Goal: Information Seeking & Learning: Learn about a topic

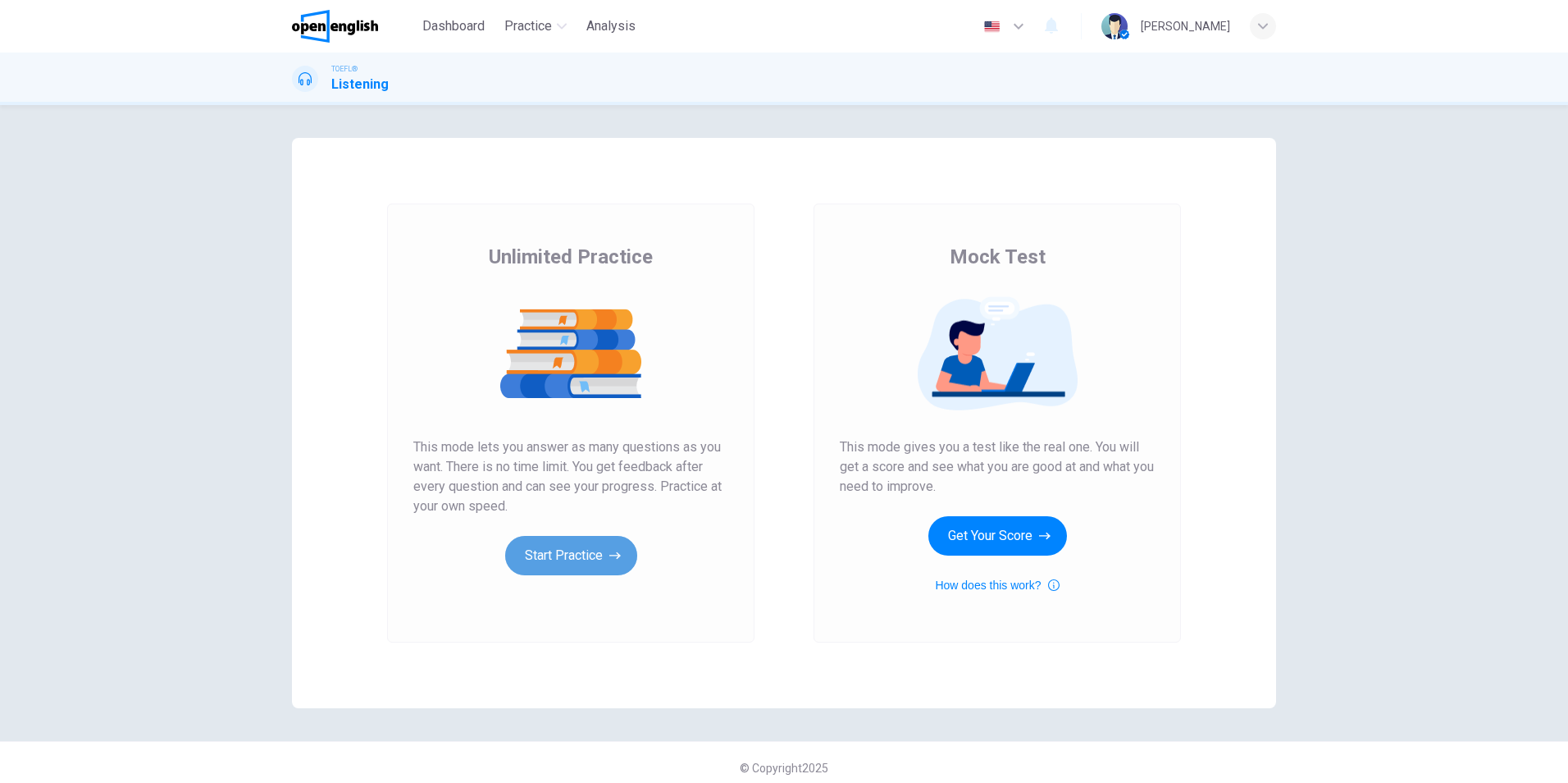
click at [562, 552] on button "Start Practice" at bounding box center [571, 554] width 132 height 39
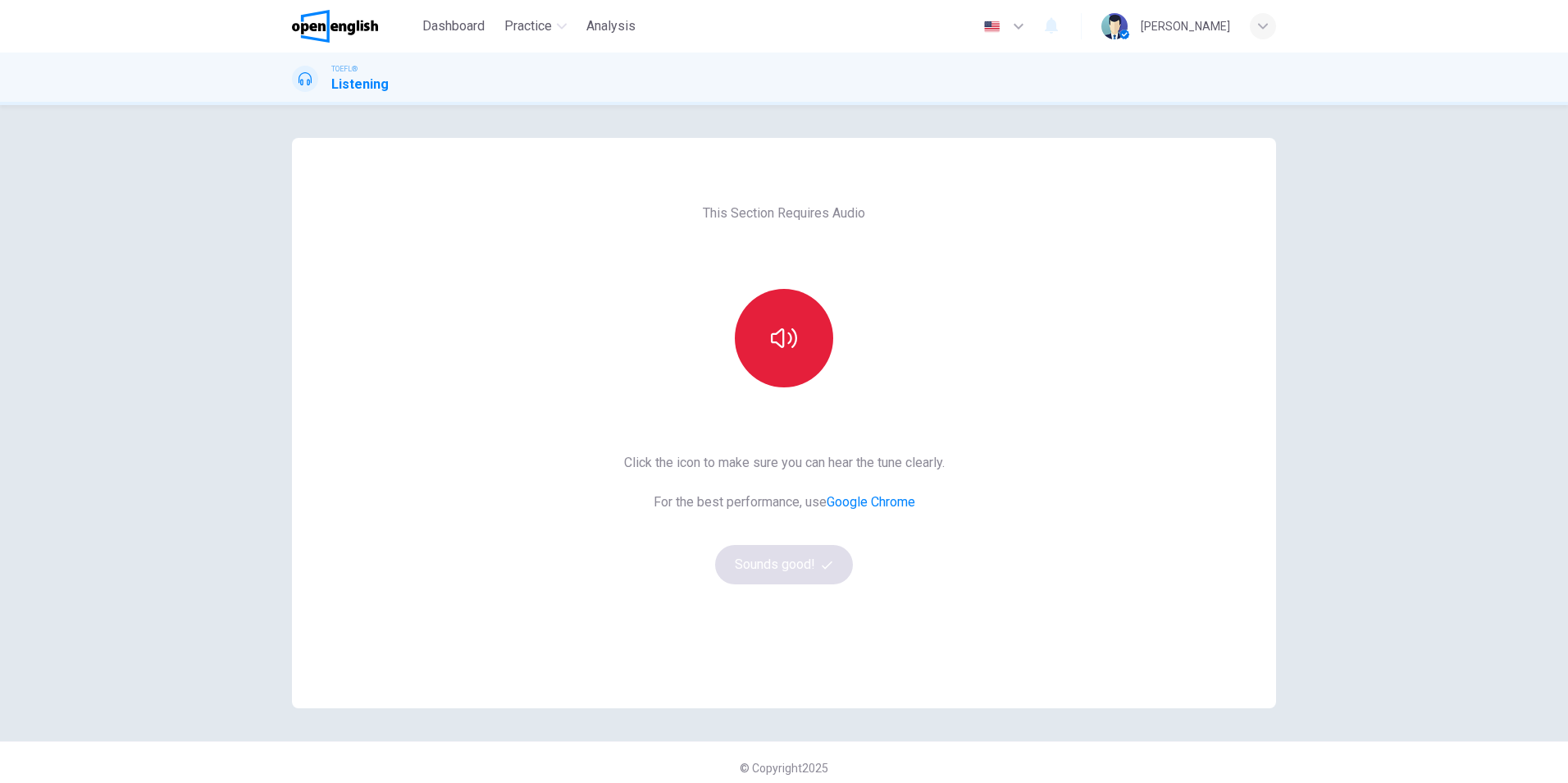
click at [771, 342] on icon "button" at bounding box center [784, 338] width 26 height 20
click at [798, 563] on button "Sounds good!" at bounding box center [784, 564] width 137 height 39
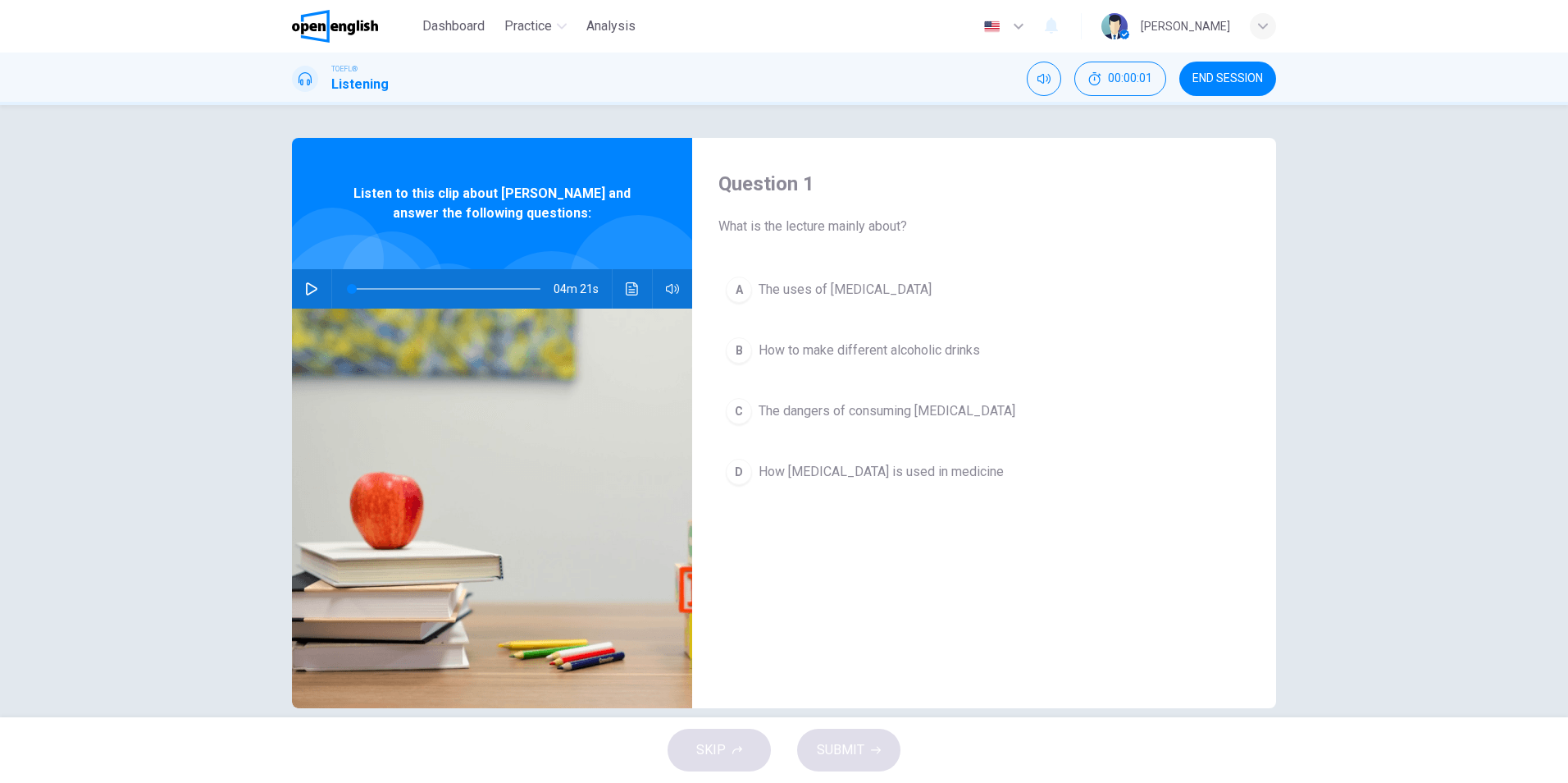
click at [305, 290] on icon "button" at bounding box center [311, 289] width 13 height 13
click at [773, 409] on span "The dangers of consuming [MEDICAL_DATA]" at bounding box center [887, 412] width 257 height 20
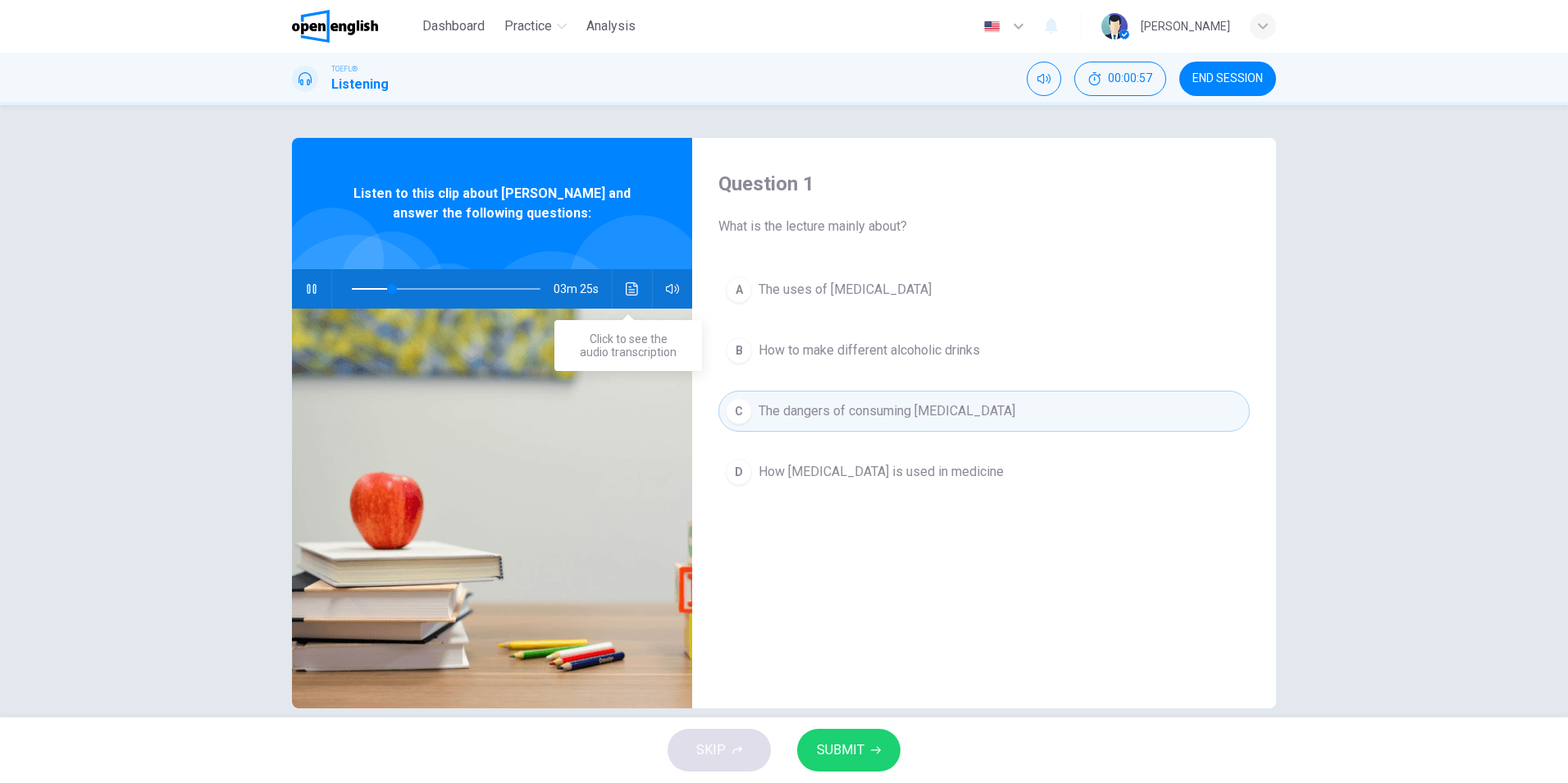
click at [626, 284] on icon "Click to see the audio transcription" at bounding box center [632, 289] width 13 height 13
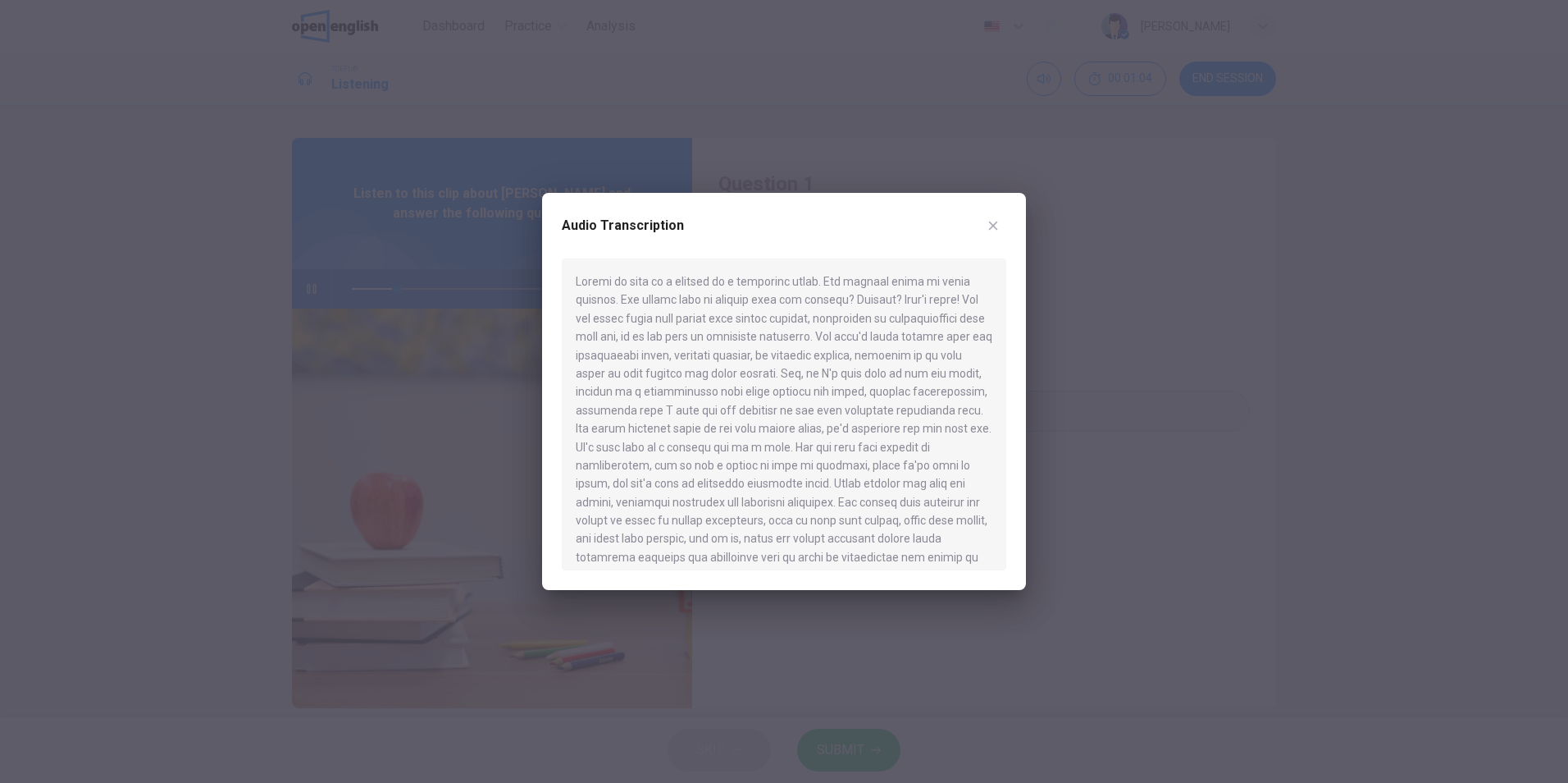
drag, startPoint x: 702, startPoint y: 460, endPoint x: 929, endPoint y: 468, distance: 227.1
click at [929, 468] on div at bounding box center [784, 414] width 444 height 311
click at [993, 227] on icon "button" at bounding box center [994, 226] width 9 height 9
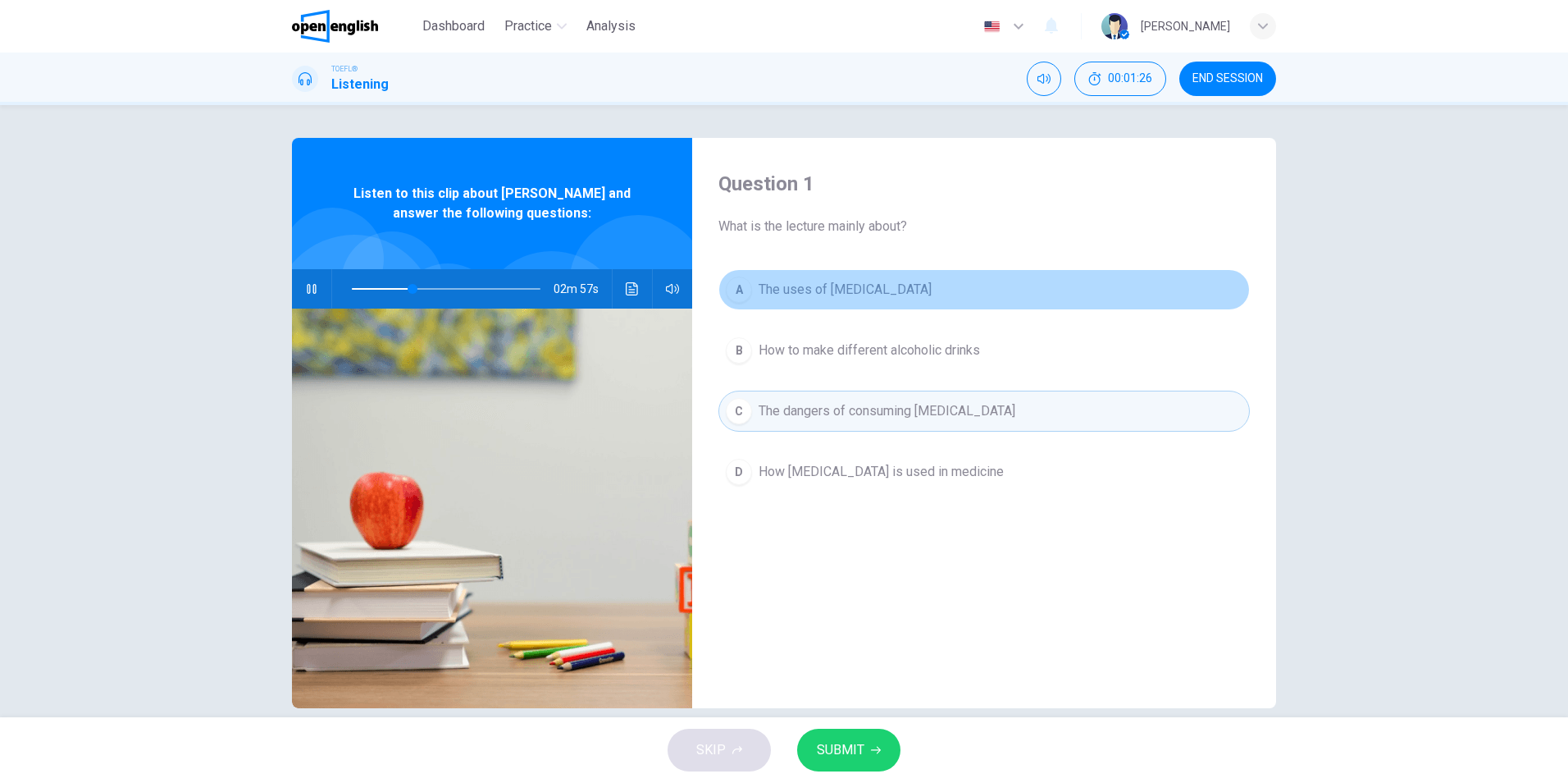
click at [834, 292] on span "The uses of [MEDICAL_DATA]" at bounding box center [845, 290] width 173 height 20
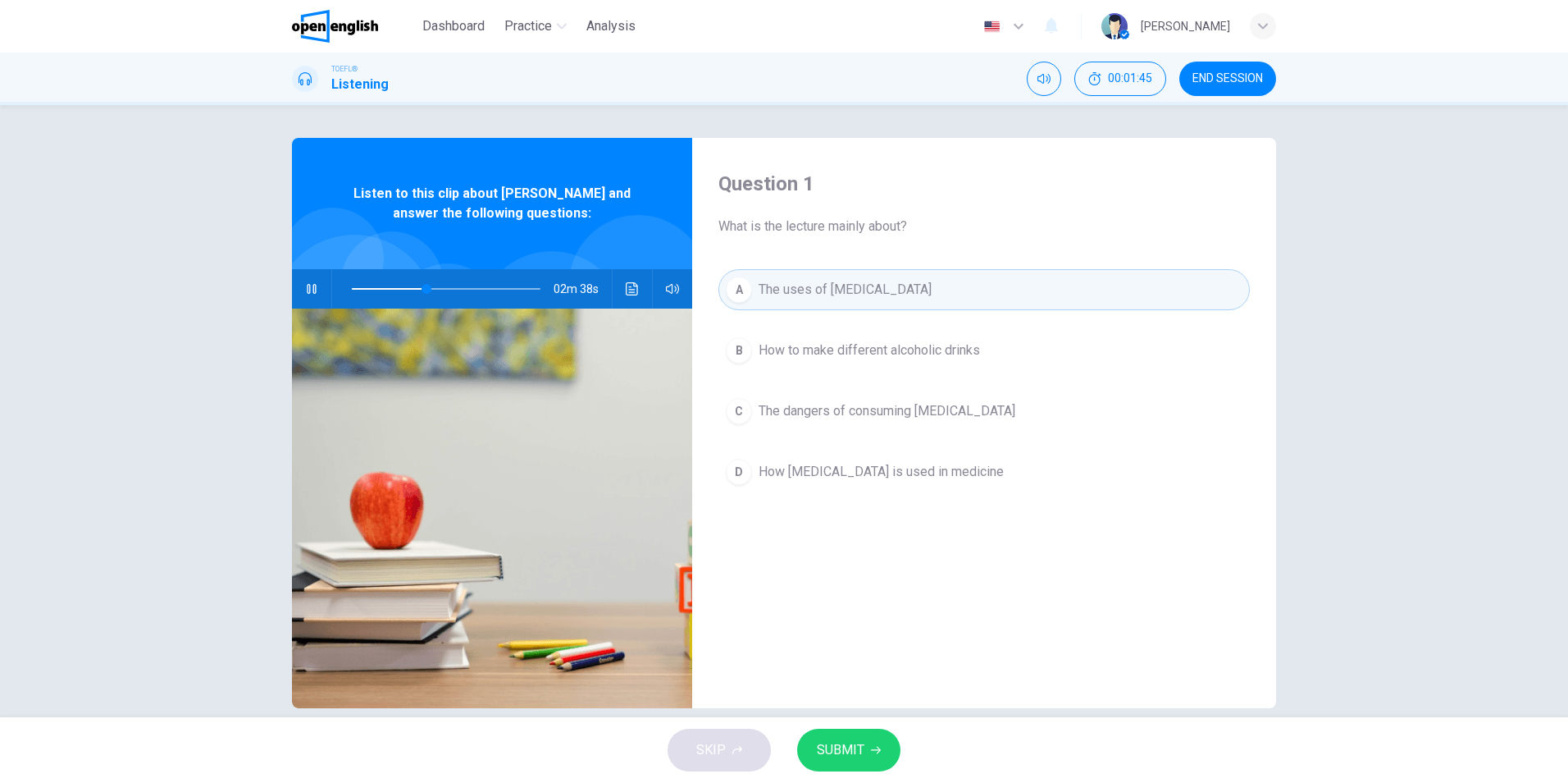
click at [881, 357] on span "How to make different alcoholic drinks" at bounding box center [869, 351] width 221 height 20
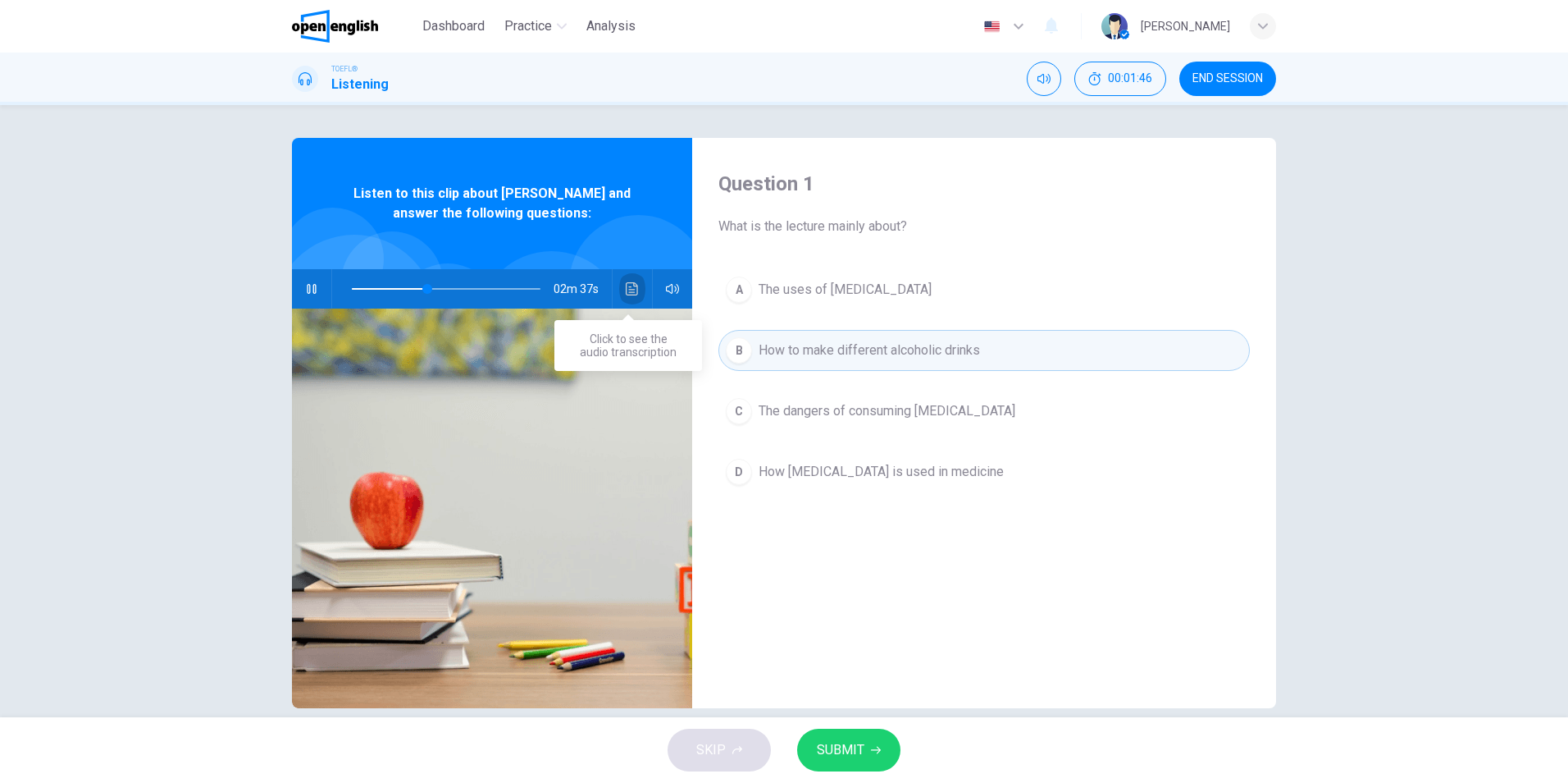
click at [626, 290] on icon "Click to see the audio transcription" at bounding box center [632, 289] width 13 height 13
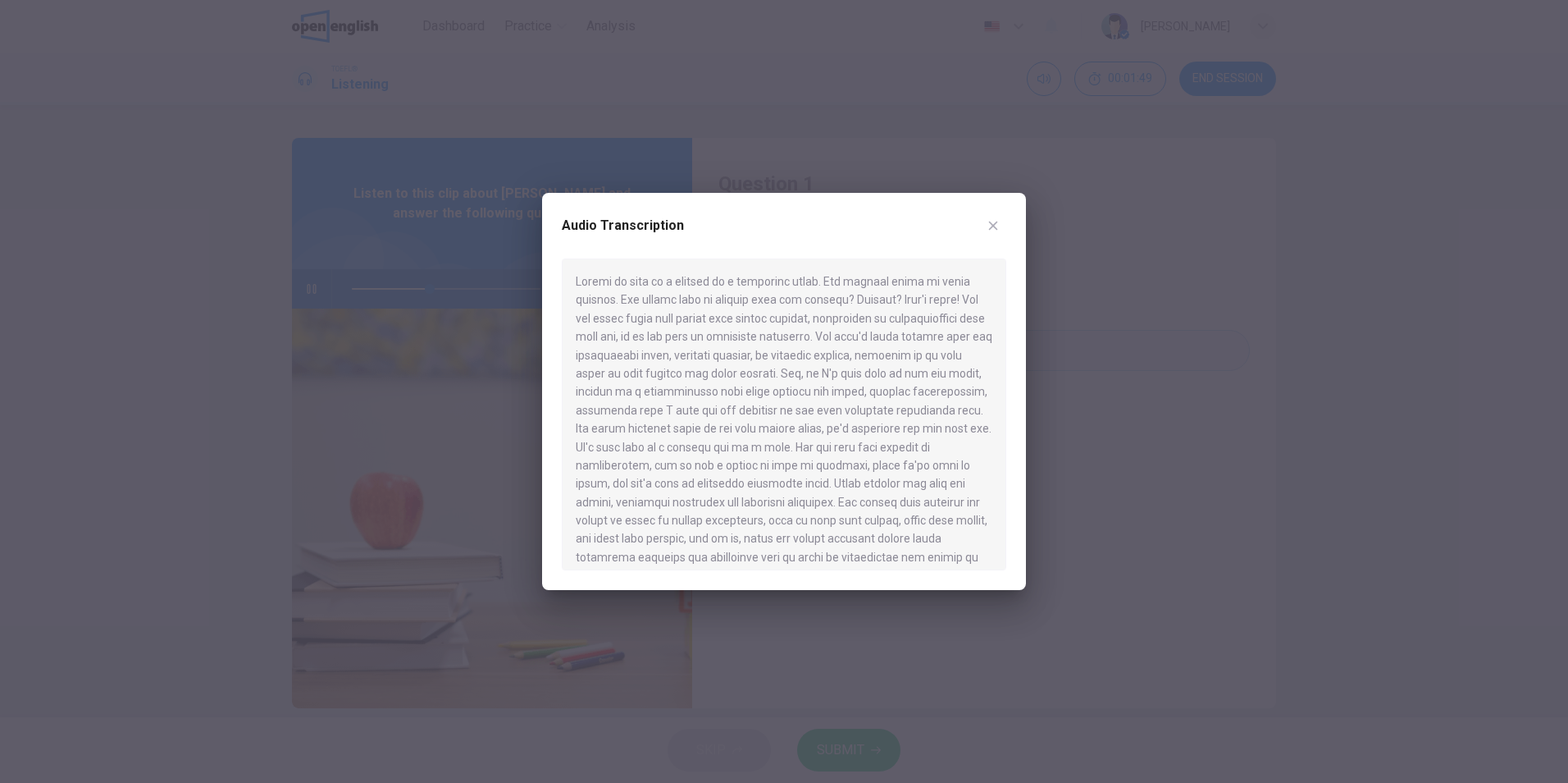
drag, startPoint x: 800, startPoint y: 509, endPoint x: 891, endPoint y: 535, distance: 94.6
click at [891, 535] on div at bounding box center [784, 414] width 444 height 311
drag, startPoint x: 707, startPoint y: 330, endPoint x: 907, endPoint y: 330, distance: 200.0
click at [907, 330] on div at bounding box center [784, 414] width 444 height 311
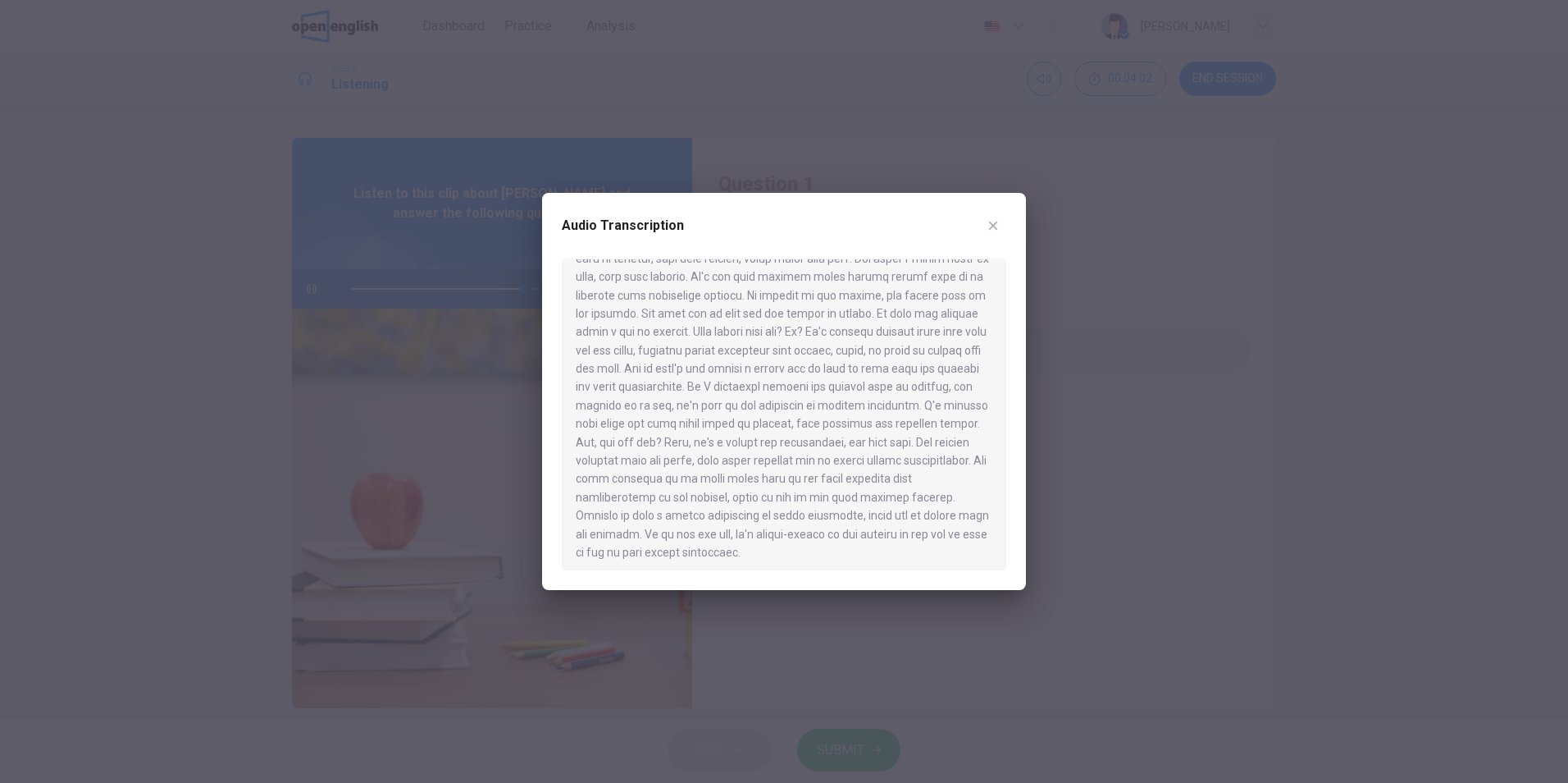
drag, startPoint x: 674, startPoint y: 500, endPoint x: 771, endPoint y: 516, distance: 98.3
click at [771, 516] on div at bounding box center [784, 414] width 444 height 311
click at [998, 225] on icon "button" at bounding box center [993, 226] width 13 height 13
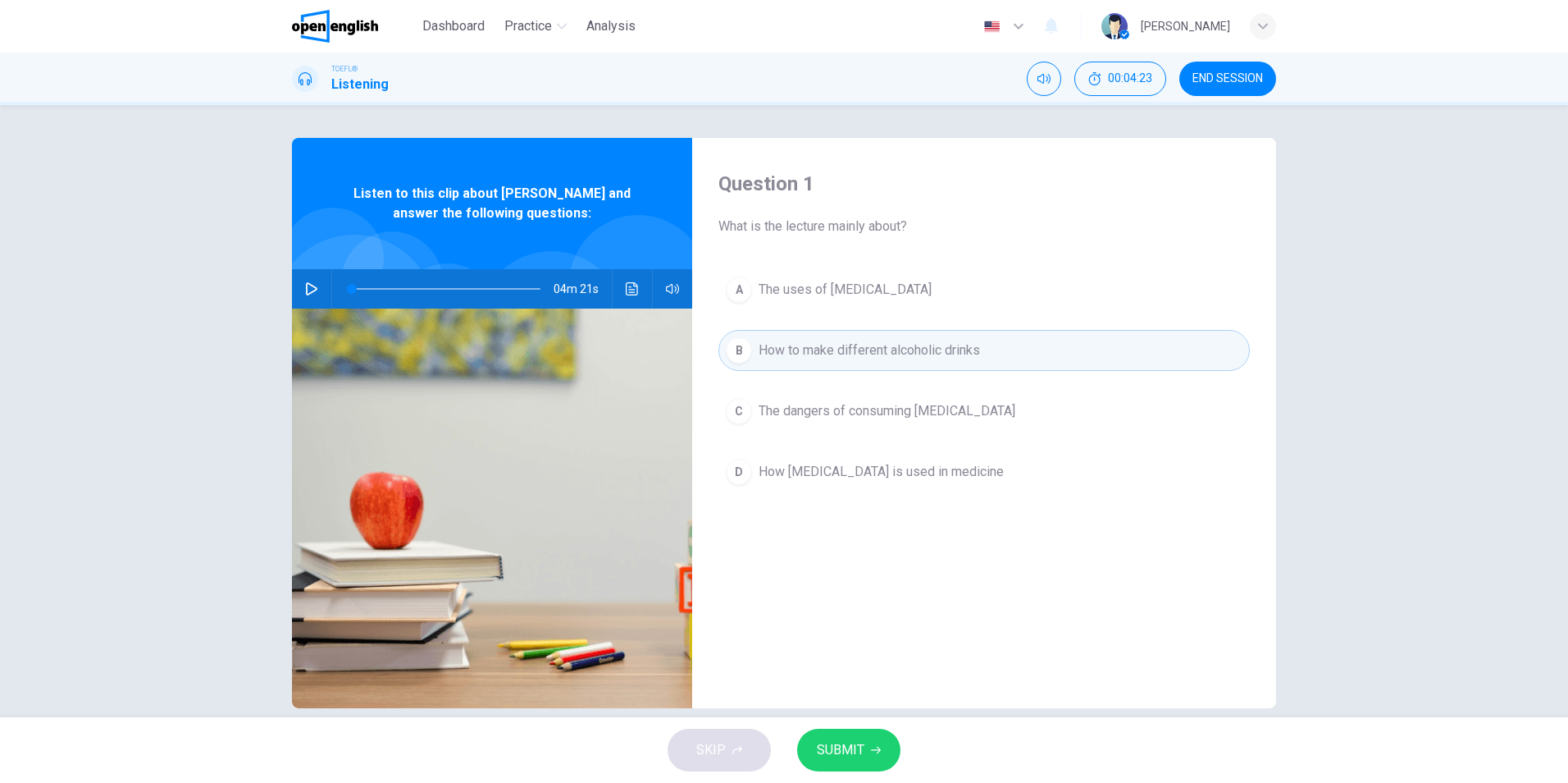
click at [313, 293] on icon "button" at bounding box center [311, 289] width 13 height 13
click at [857, 759] on span "SUBMIT" at bounding box center [840, 749] width 47 height 23
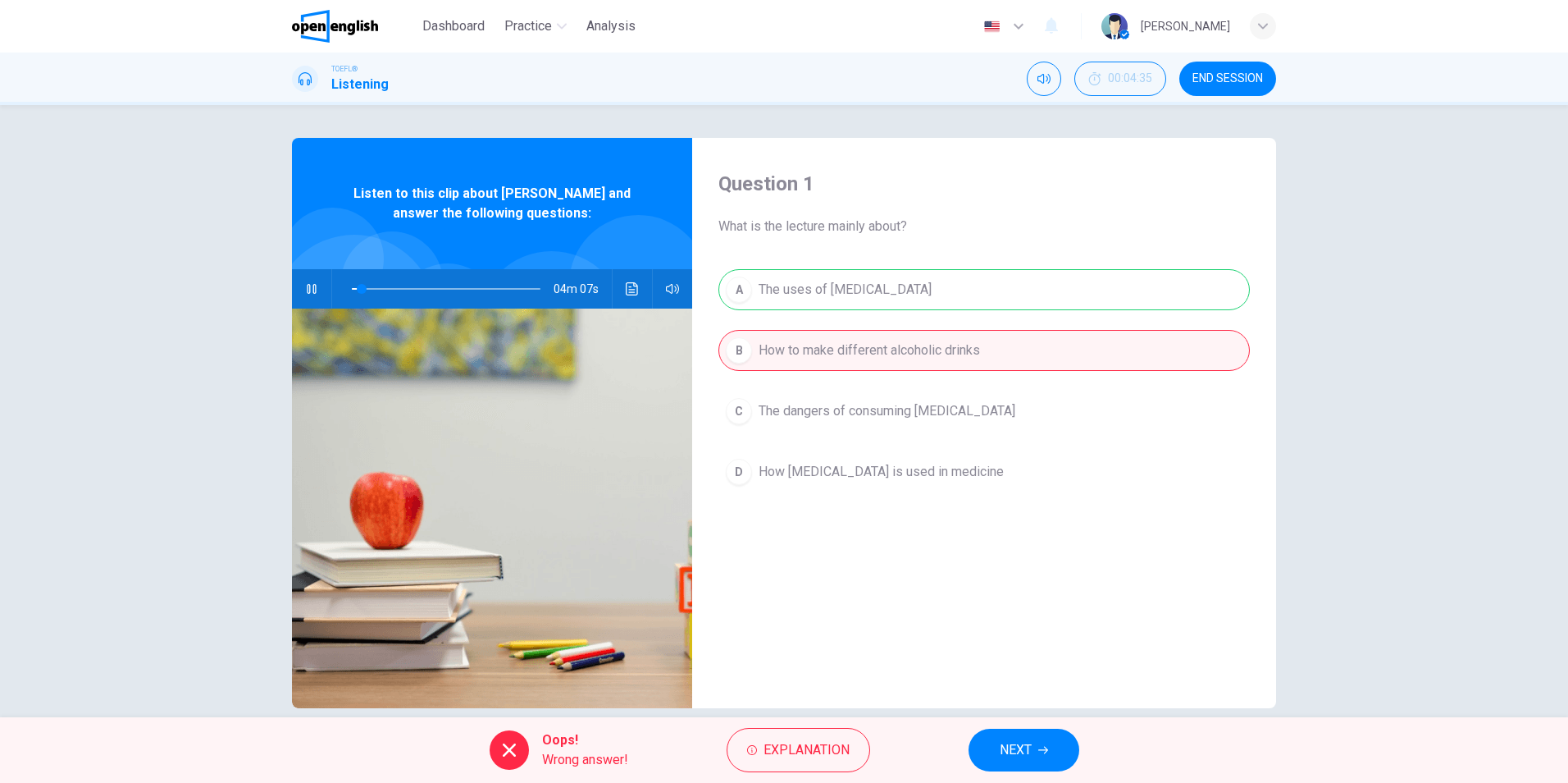
click at [846, 280] on div "A The uses of [MEDICAL_DATA] B How to make different alcoholic drinks C The dan…" at bounding box center [984, 397] width 531 height 256
click at [1029, 750] on span "NEXT" at bounding box center [1015, 749] width 32 height 23
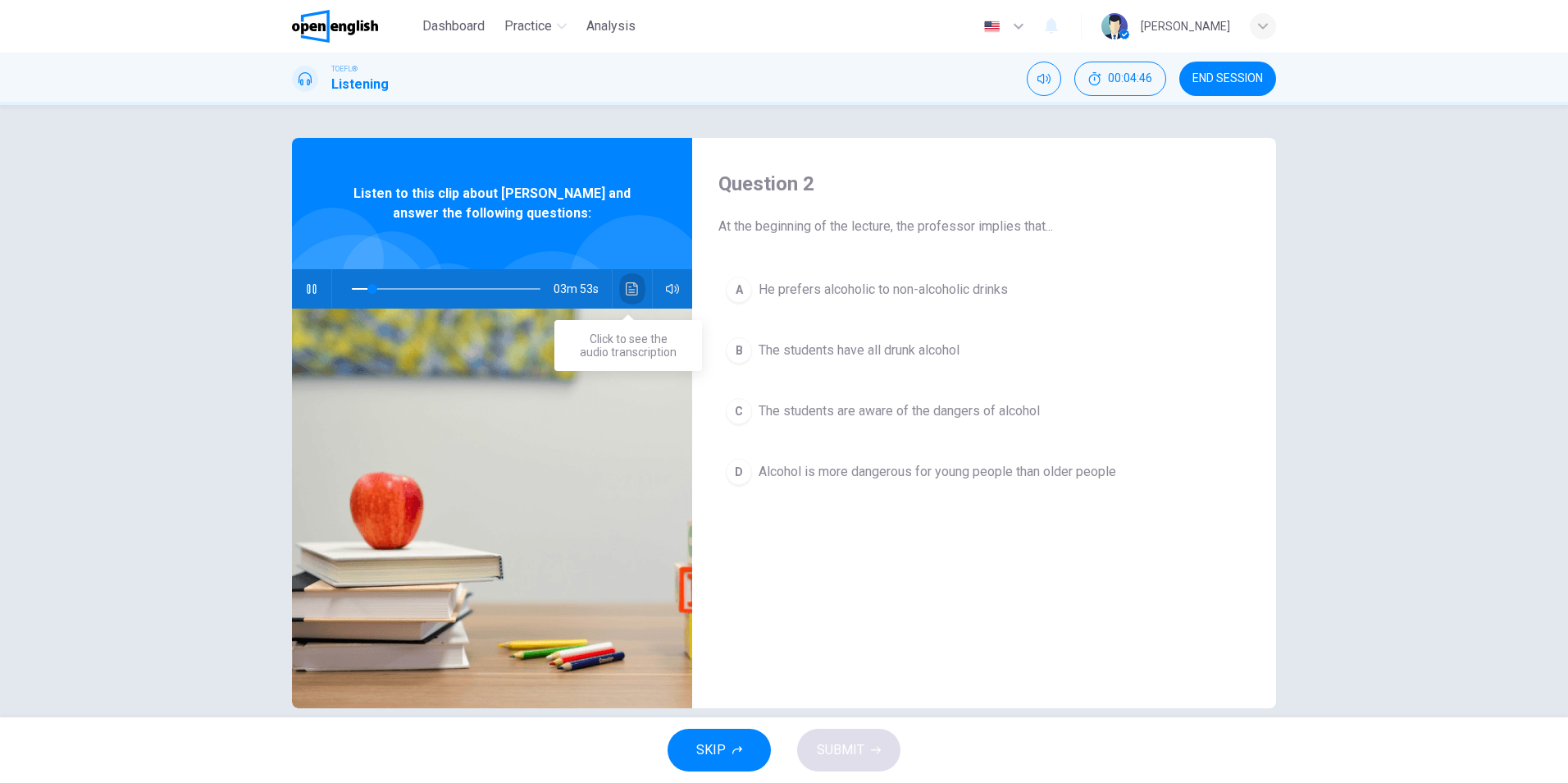
click at [632, 292] on icon "Click to see the audio transcription" at bounding box center [632, 289] width 13 height 13
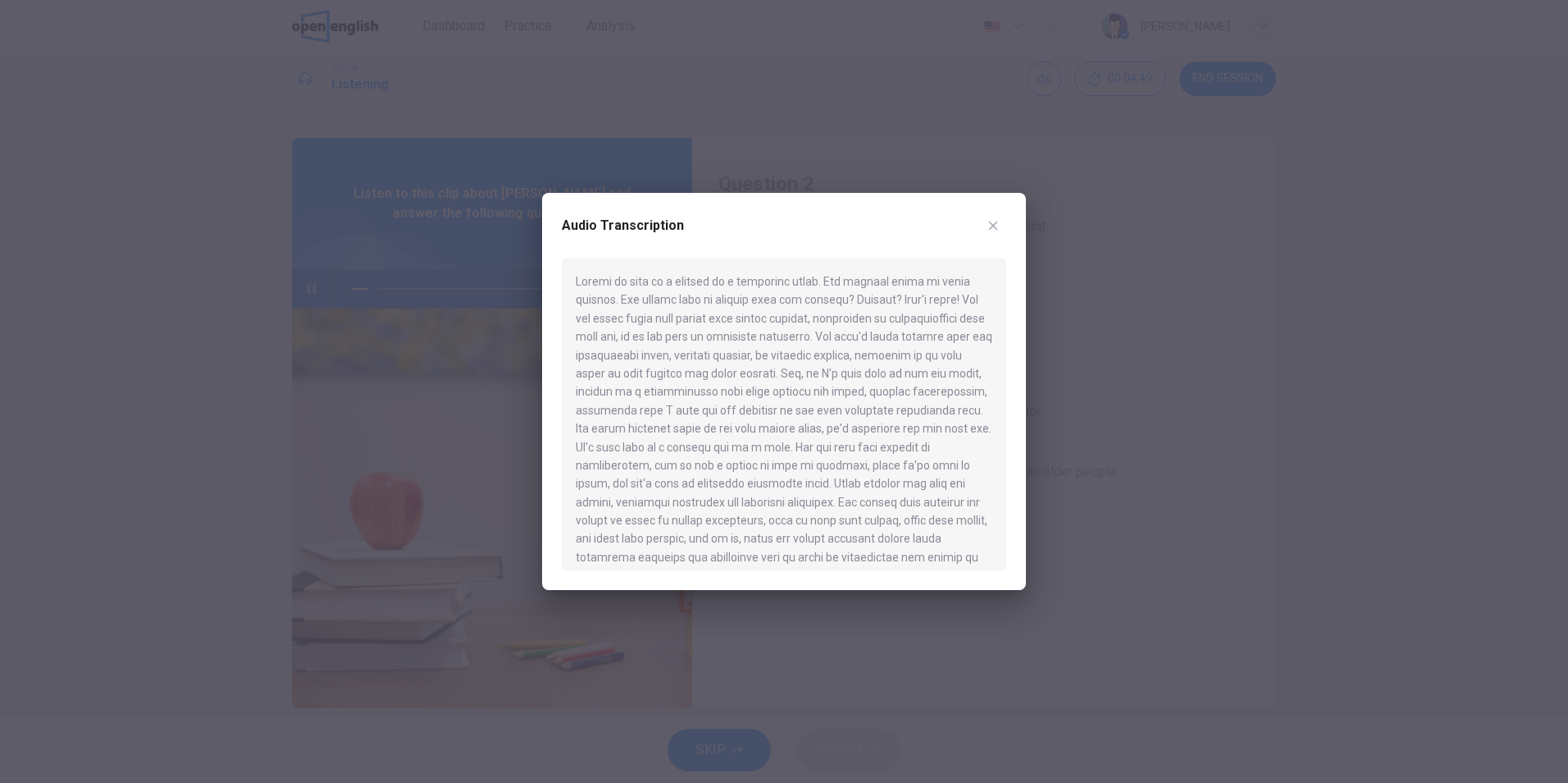
drag, startPoint x: 814, startPoint y: 336, endPoint x: 945, endPoint y: 344, distance: 131.2
click at [945, 344] on div at bounding box center [784, 414] width 444 height 311
click at [995, 223] on icon "button" at bounding box center [994, 226] width 9 height 9
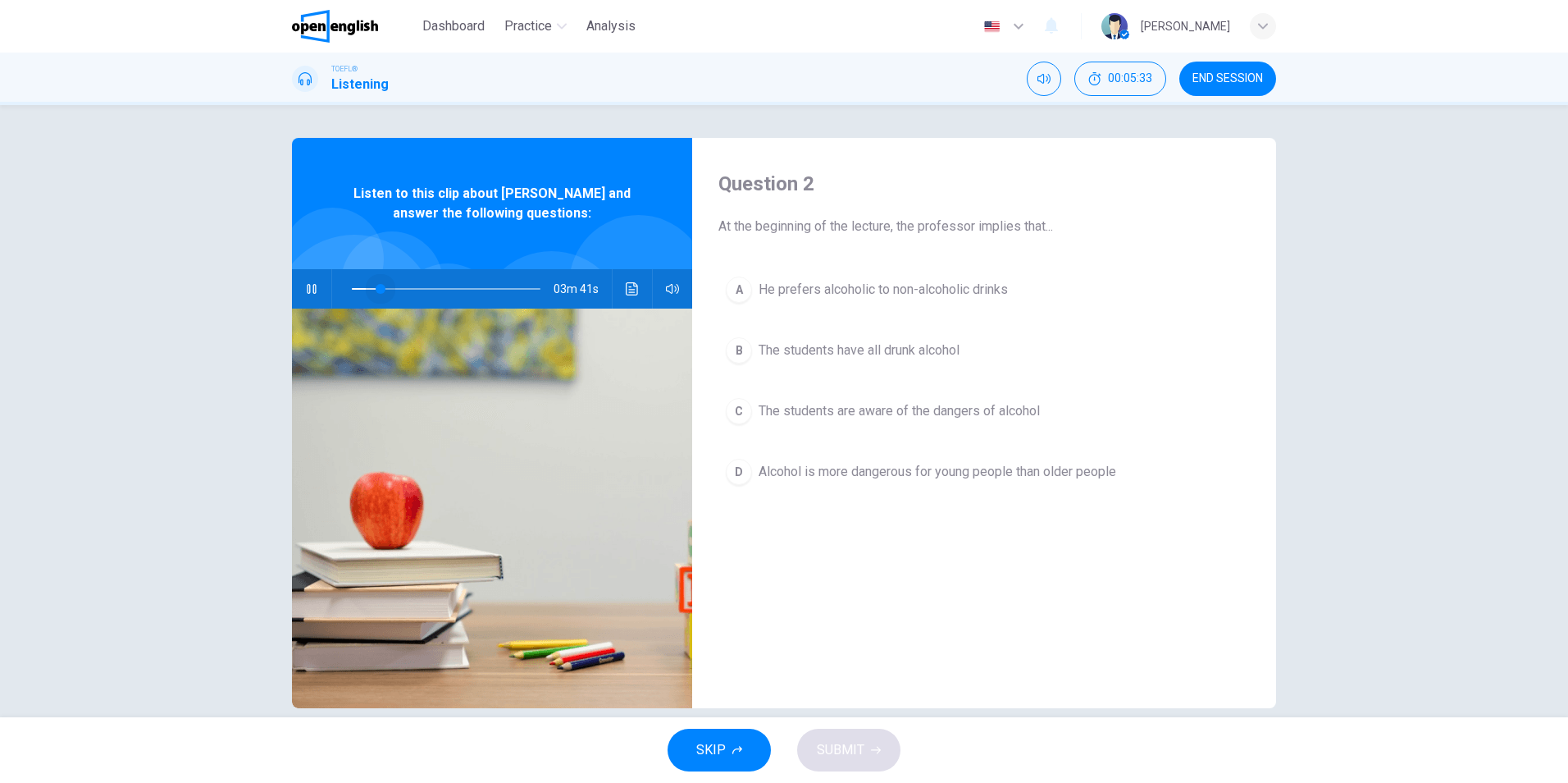
drag, startPoint x: 401, startPoint y: 287, endPoint x: 376, endPoint y: 283, distance: 25.3
click at [376, 284] on span at bounding box center [380, 289] width 10 height 10
click at [352, 290] on span at bounding box center [446, 289] width 188 height 23
click at [626, 289] on icon "Click to see the audio transcription" at bounding box center [632, 289] width 13 height 13
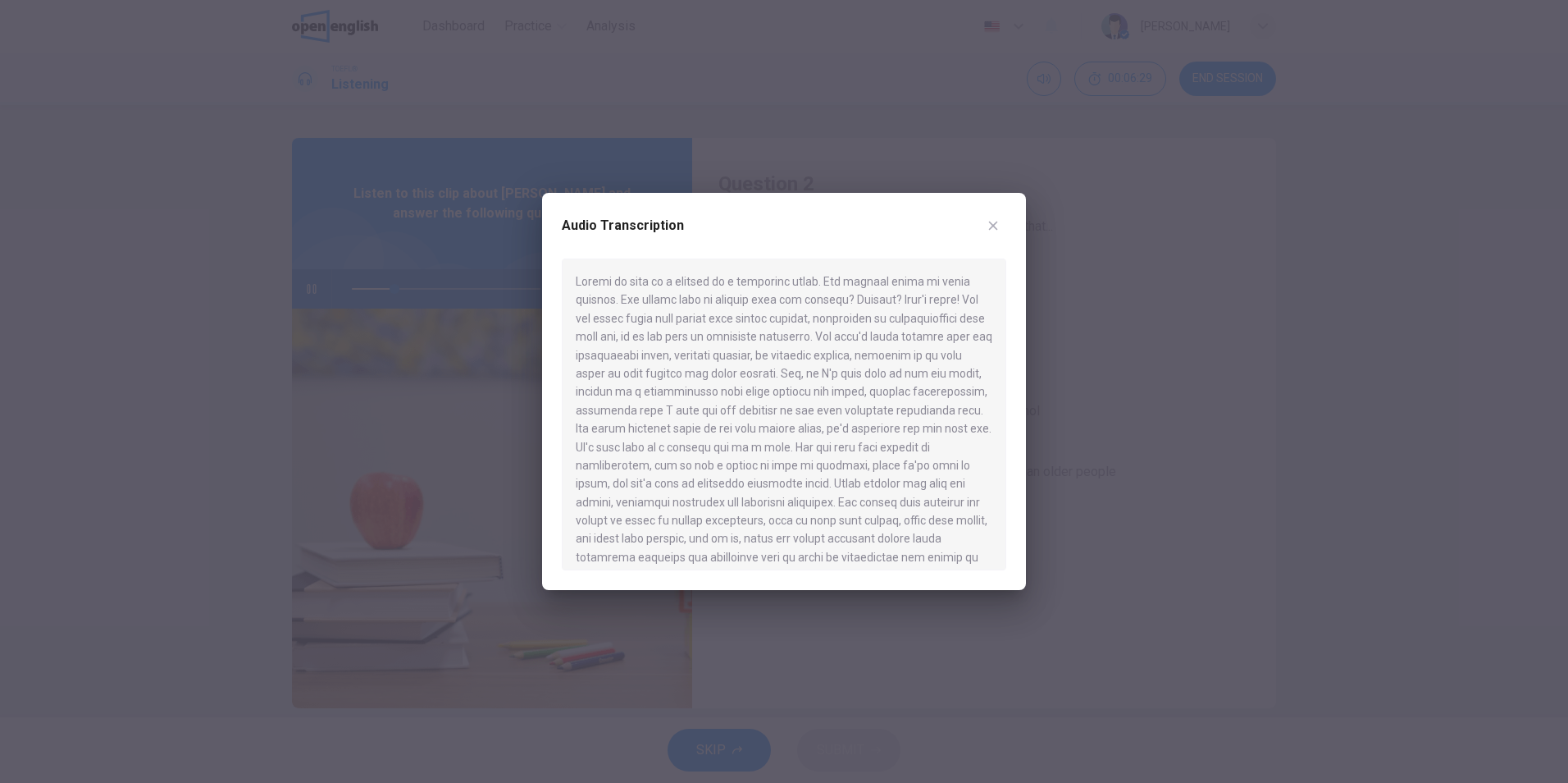
click at [992, 229] on icon "button" at bounding box center [993, 226] width 13 height 13
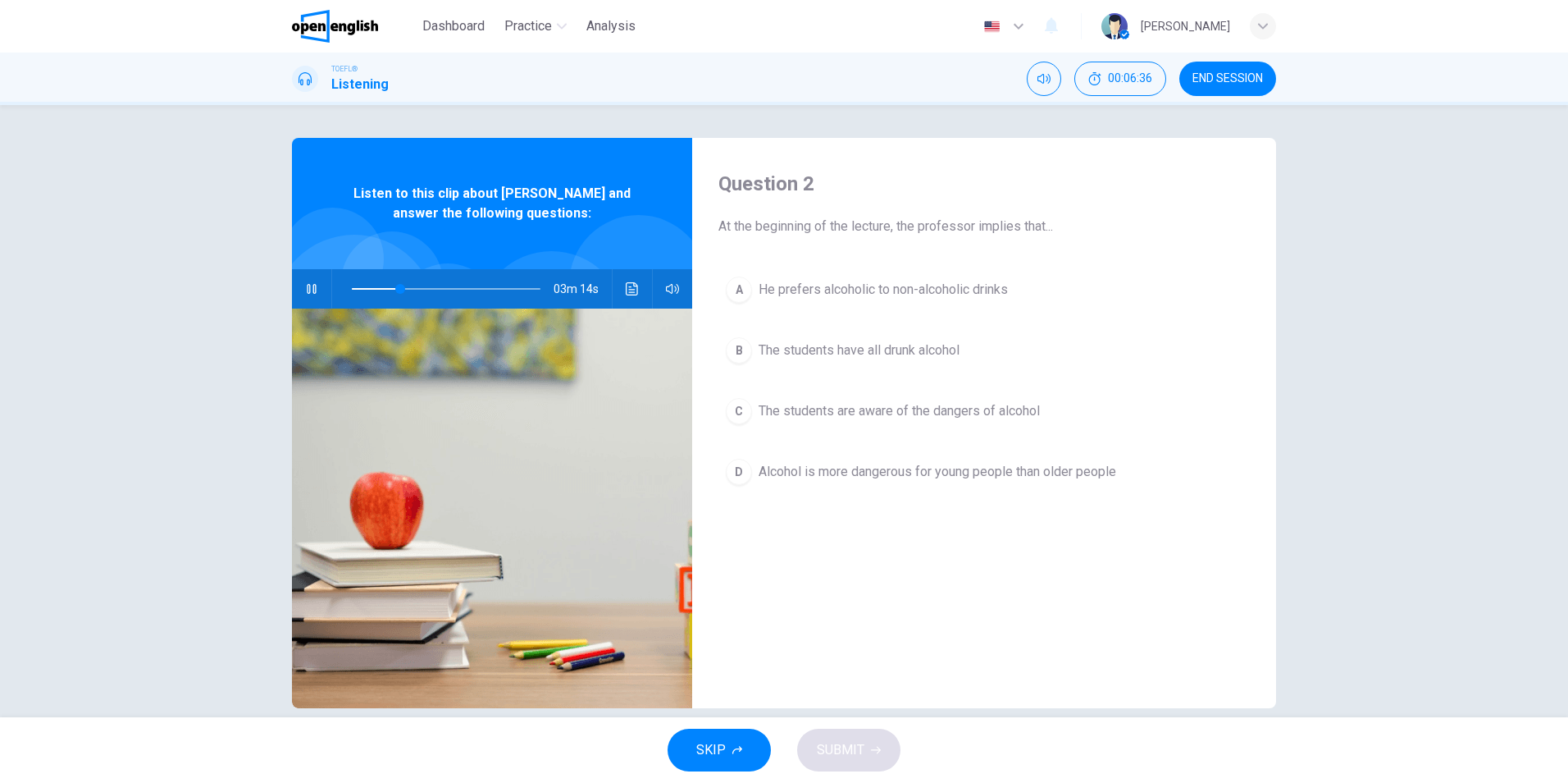
click at [978, 410] on span "The students are aware of the dangers of alcohol" at bounding box center [899, 412] width 281 height 20
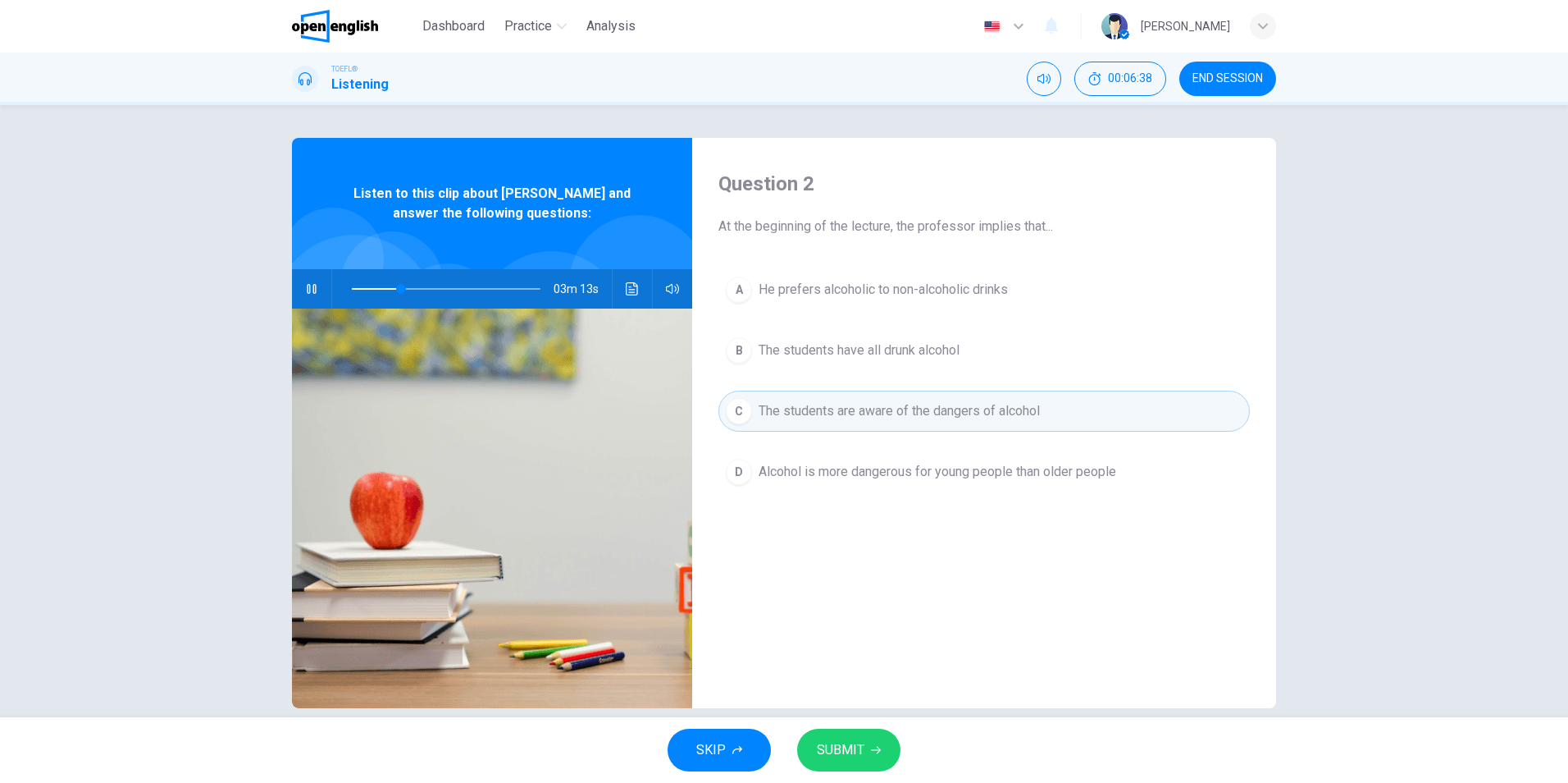
click at [880, 746] on button "SUBMIT" at bounding box center [849, 749] width 104 height 43
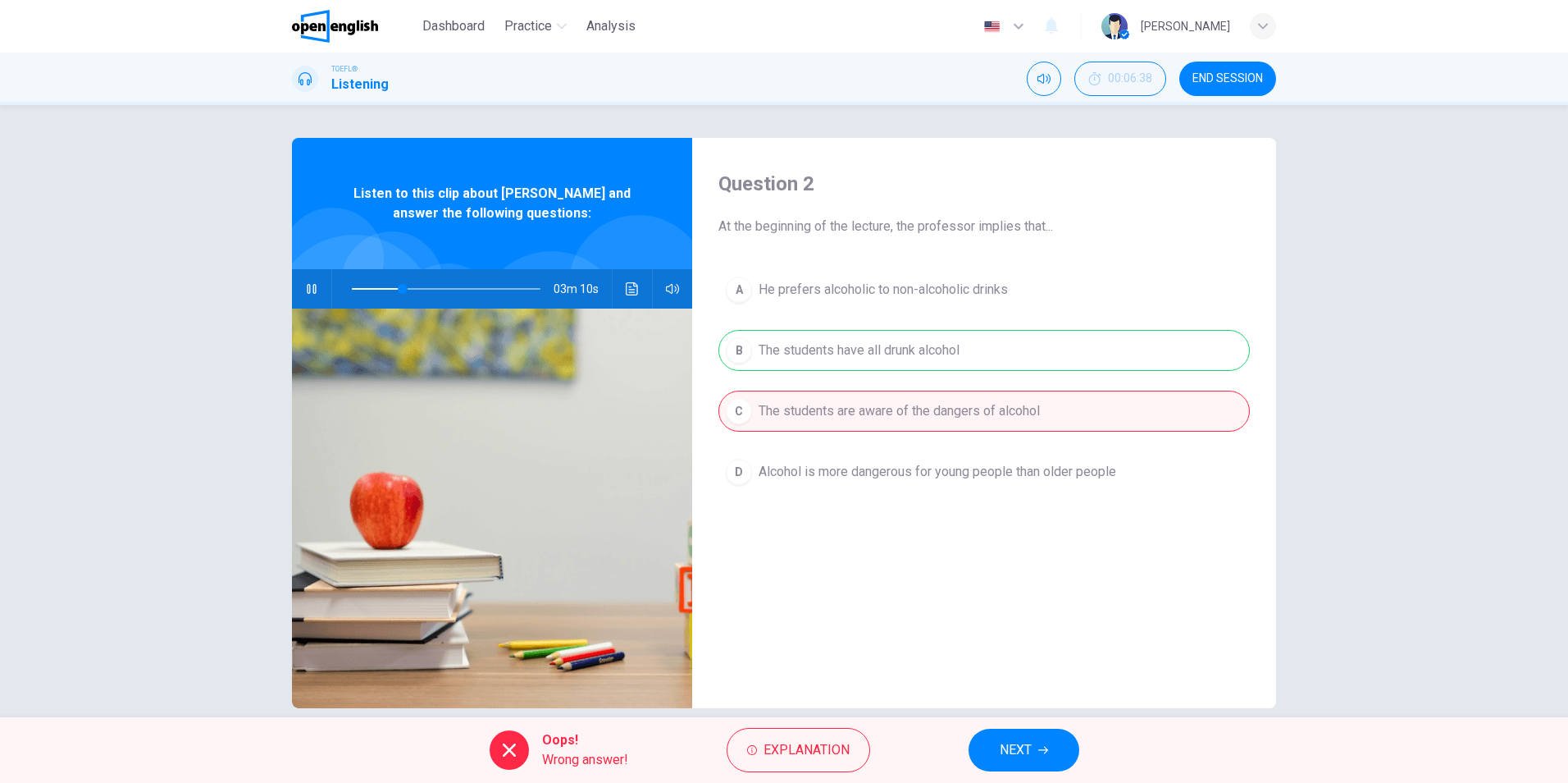
click at [1022, 750] on span "NEXT" at bounding box center [1015, 749] width 32 height 23
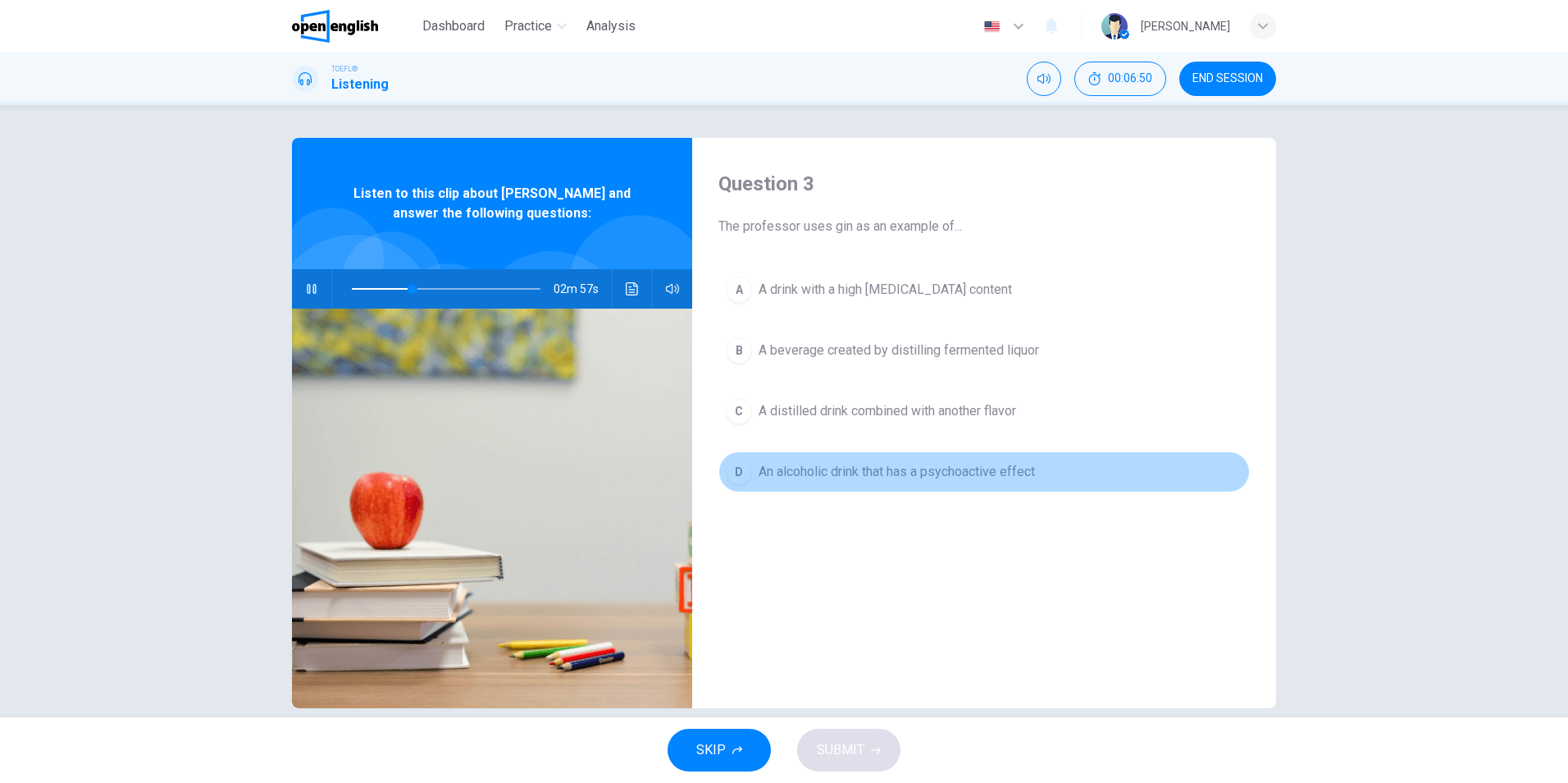
click at [779, 481] on span "An alcoholic drink that has a psychoactive effect" at bounding box center [897, 472] width 277 height 20
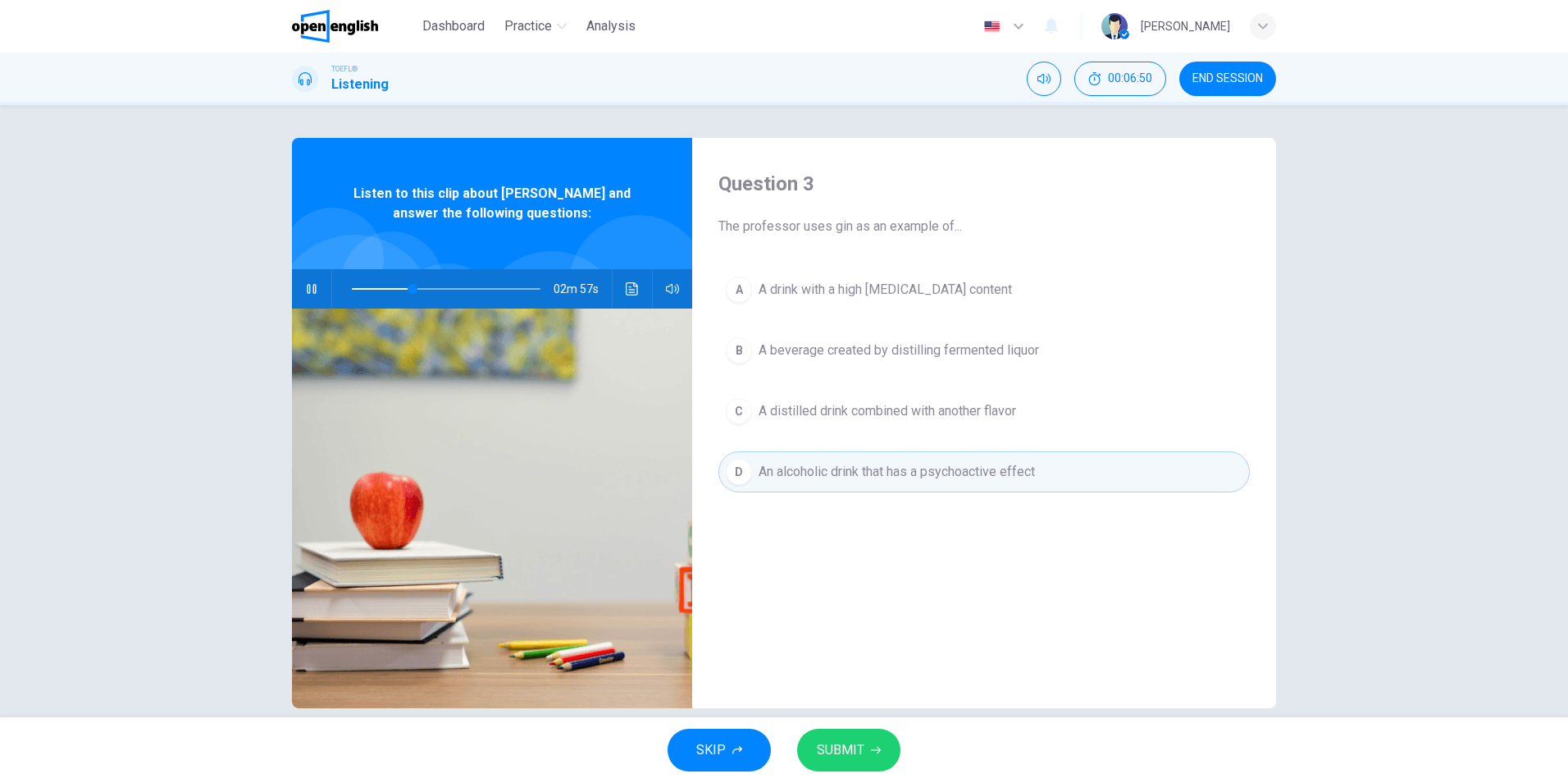
click at [834, 753] on span "SUBMIT" at bounding box center [840, 749] width 47 height 23
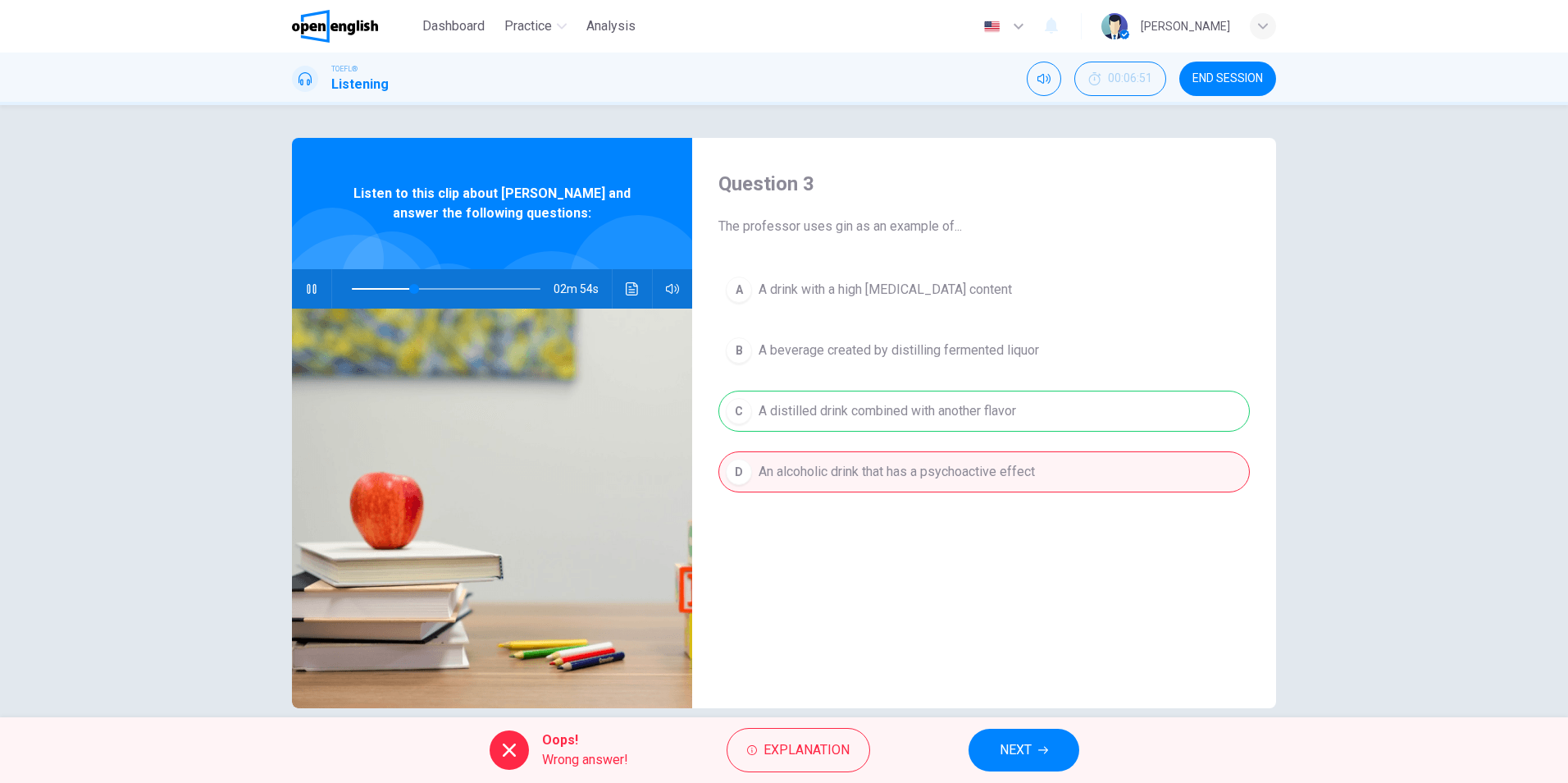
click at [1045, 746] on button "NEXT" at bounding box center [1024, 749] width 111 height 43
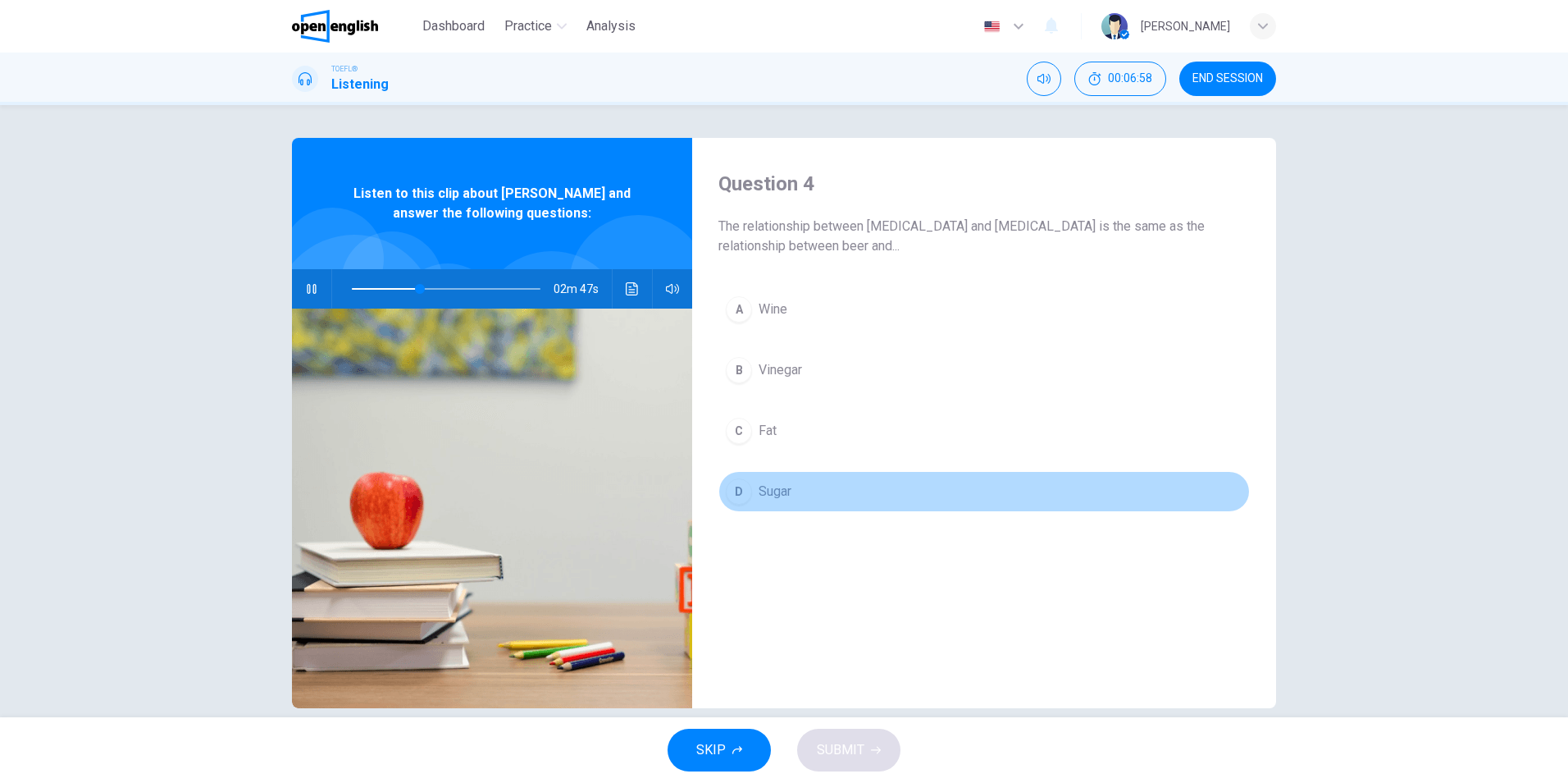
click at [772, 493] on span "Sugar" at bounding box center [775, 492] width 33 height 20
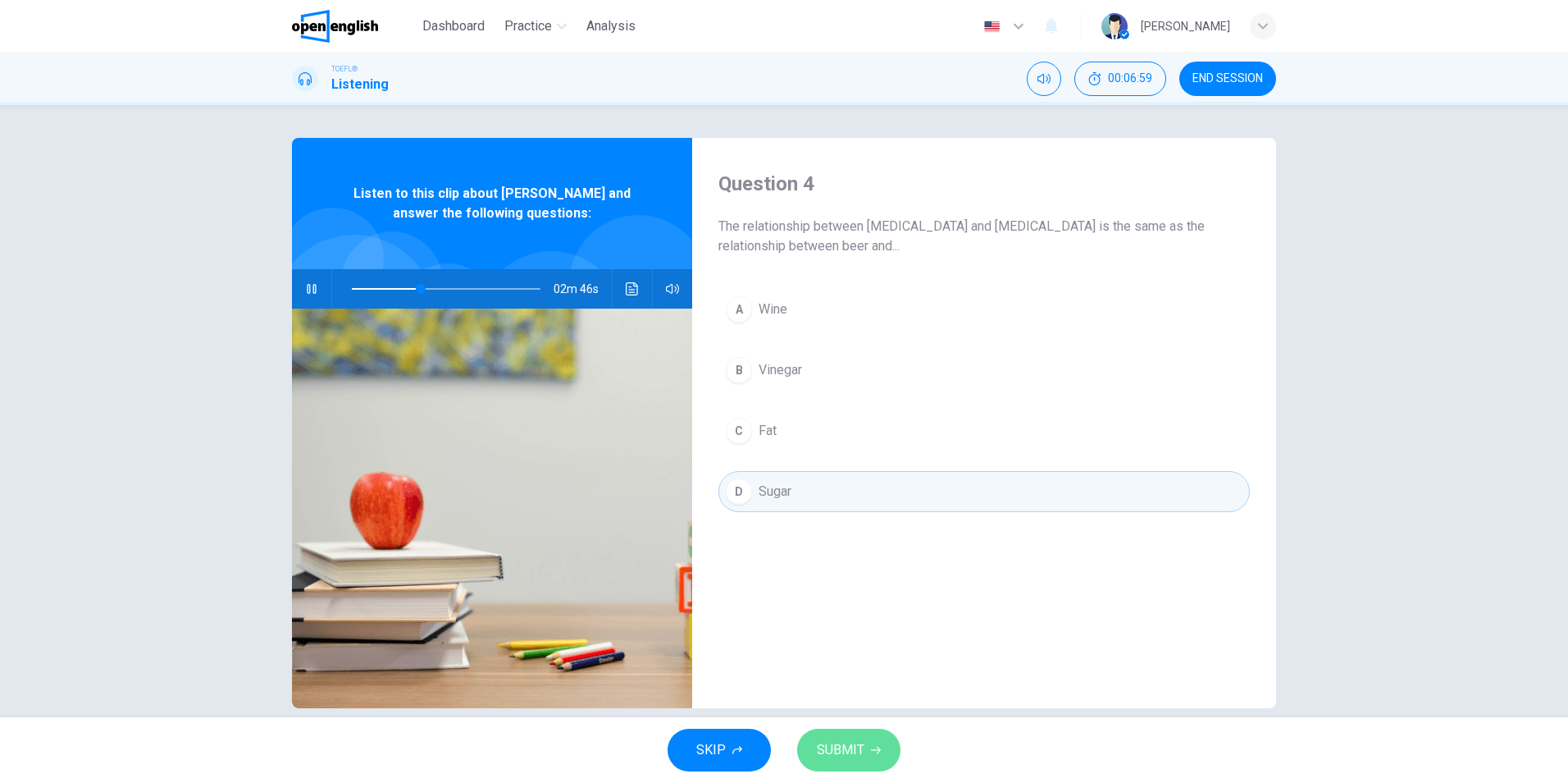
click at [866, 753] on button "SUBMIT" at bounding box center [849, 749] width 104 height 43
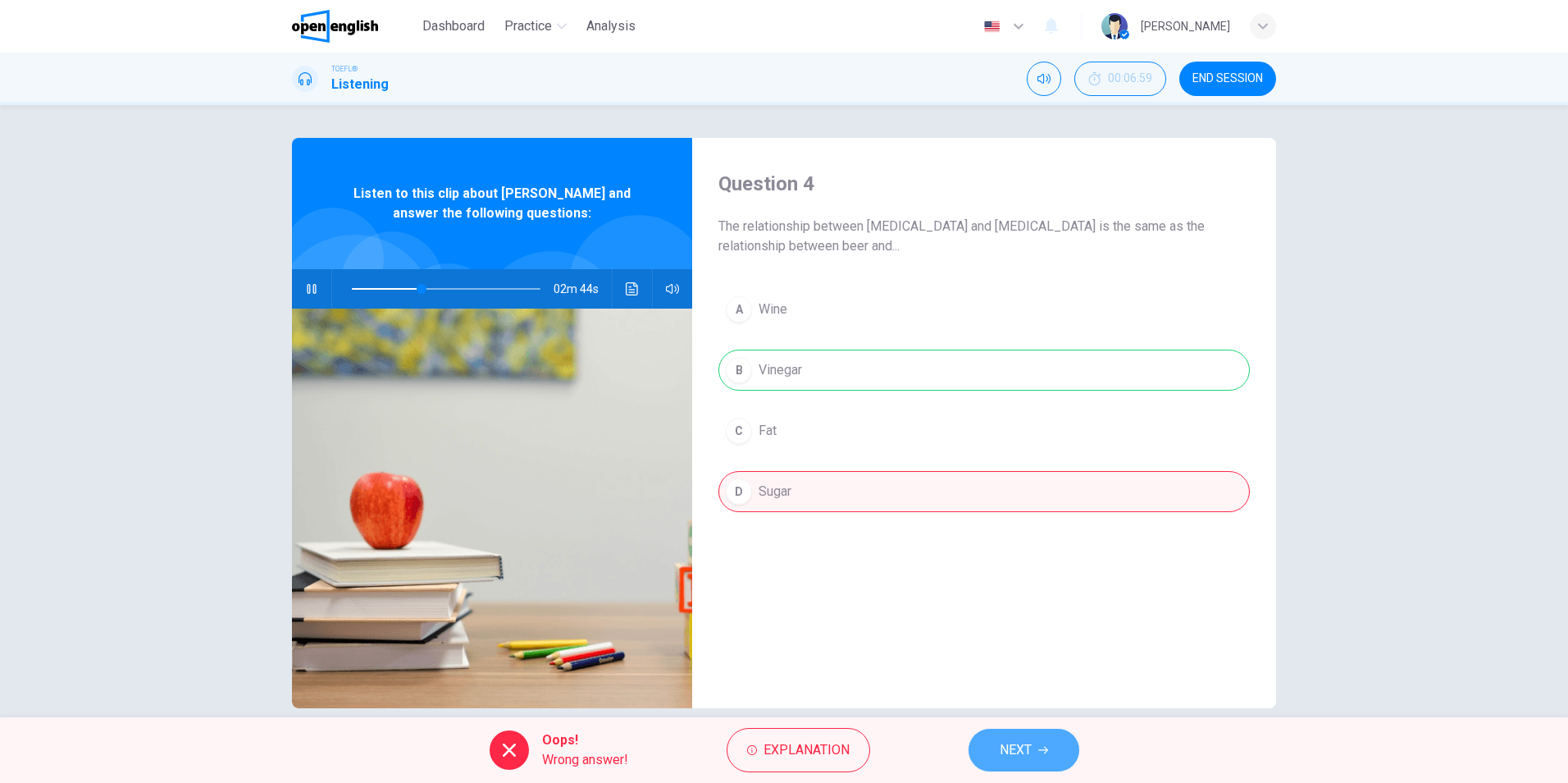
click at [1042, 750] on icon "button" at bounding box center [1043, 749] width 10 height 10
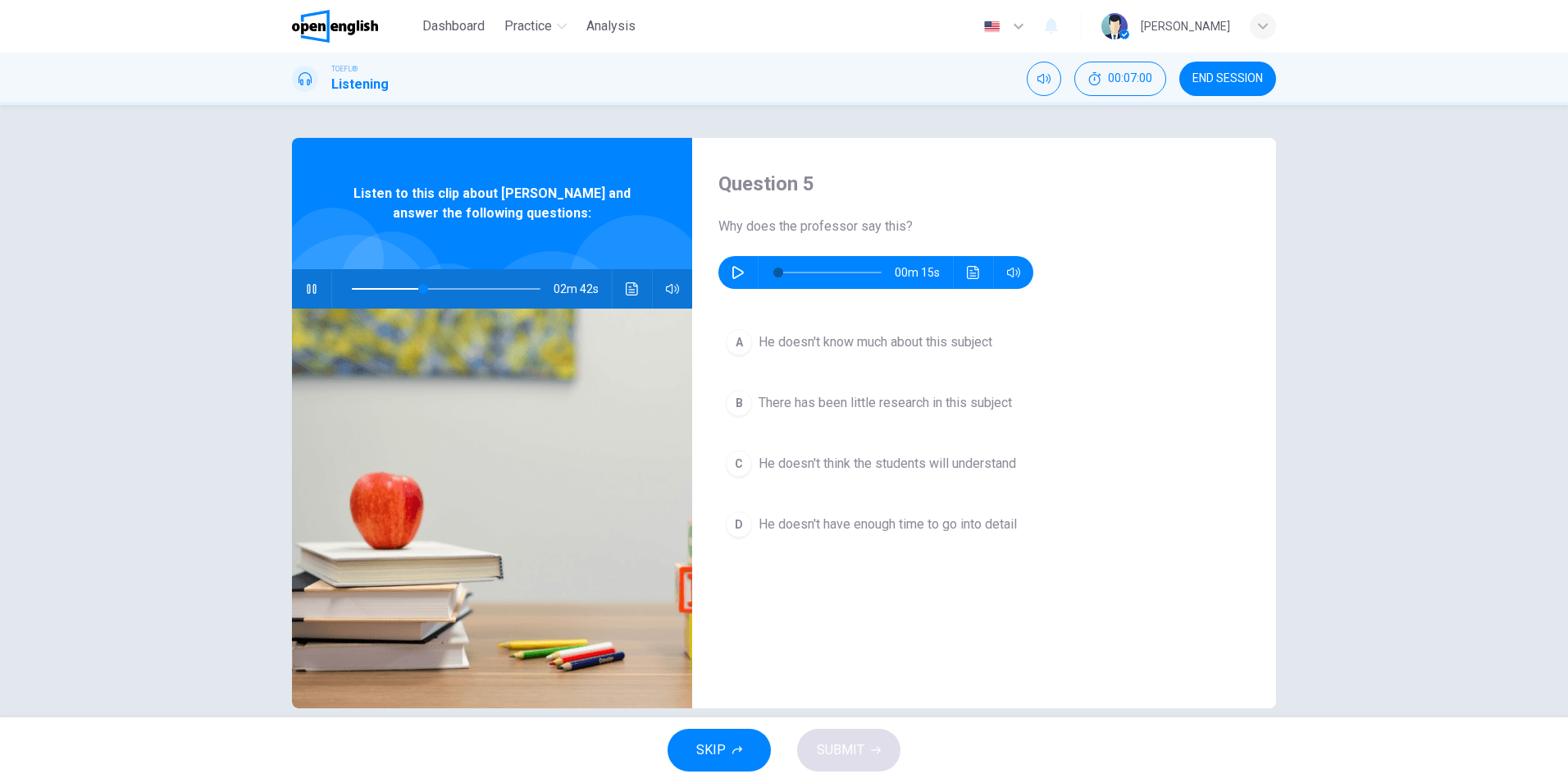
type input "**"
click at [459, 29] on span "Dashboard" at bounding box center [453, 26] width 62 height 20
